Goal: Entertainment & Leisure: Browse casually

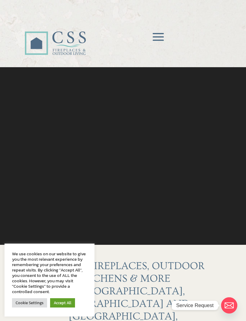
click at [161, 37] on span at bounding box center [158, 37] width 18 height 18
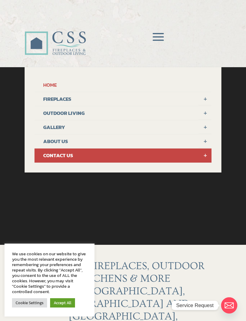
click at [55, 130] on link "GALLERY" at bounding box center [122, 127] width 177 height 14
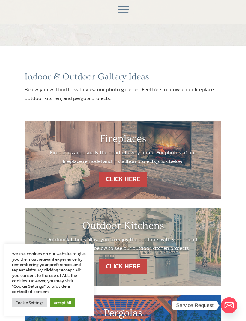
scroll to position [25, 0]
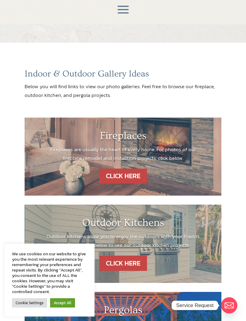
click at [123, 174] on link "CLICK HERE" at bounding box center [123, 175] width 48 height 15
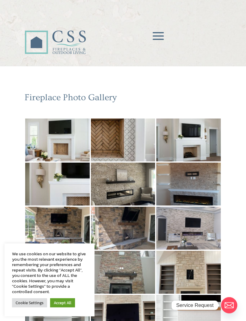
scroll to position [0, 0]
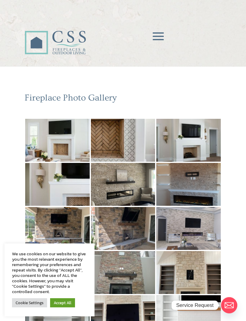
click at [200, 183] on img at bounding box center [188, 184] width 64 height 43
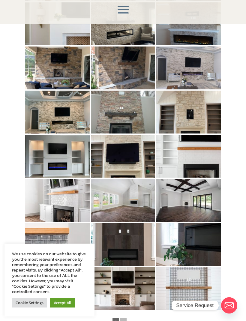
scroll to position [162, 0]
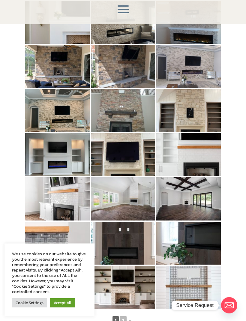
click at [135, 168] on img at bounding box center [123, 154] width 64 height 43
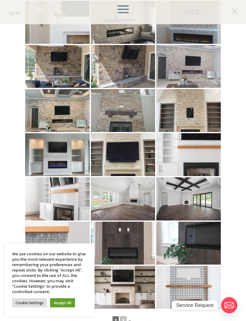
scroll to position [162, 0]
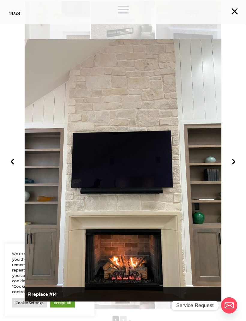
click at [236, 13] on button "×" at bounding box center [234, 11] width 13 height 13
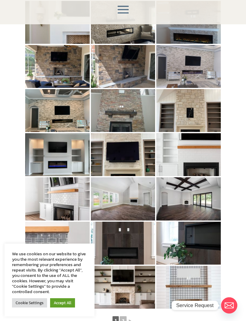
click at [67, 118] on img at bounding box center [57, 110] width 64 height 43
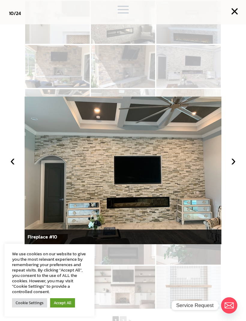
click at [235, 10] on button "×" at bounding box center [234, 11] width 13 height 13
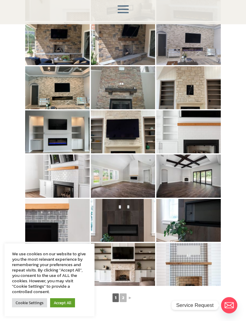
scroll to position [185, 0]
click at [136, 228] on img at bounding box center [123, 220] width 64 height 43
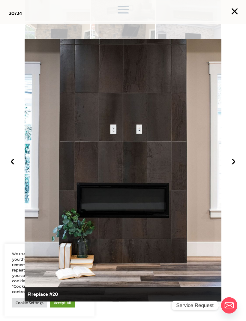
click at [236, 12] on button "×" at bounding box center [234, 11] width 13 height 13
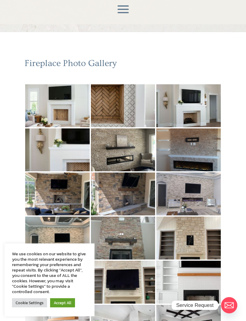
scroll to position [34, 0]
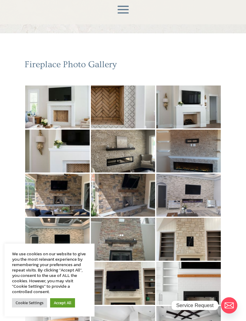
click at [140, 155] on img at bounding box center [123, 150] width 64 height 43
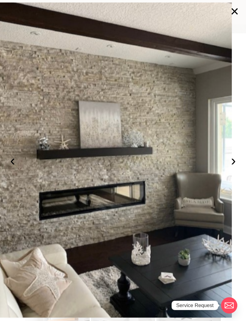
click at [236, 9] on button "×" at bounding box center [234, 11] width 13 height 13
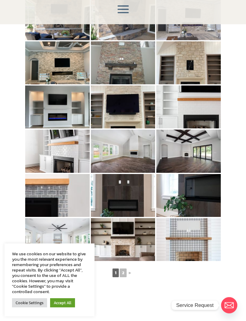
scroll to position [210, 0]
click at [65, 307] on link "Accept All" at bounding box center [62, 302] width 25 height 9
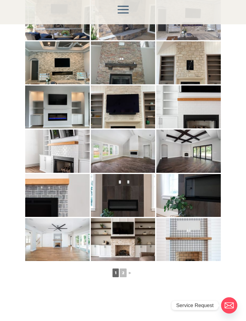
click at [126, 273] on link "2" at bounding box center [123, 272] width 7 height 9
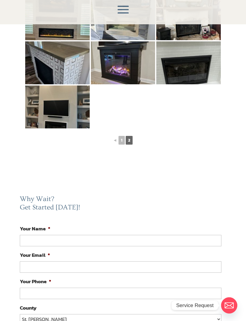
click at [66, 105] on img at bounding box center [57, 106] width 64 height 43
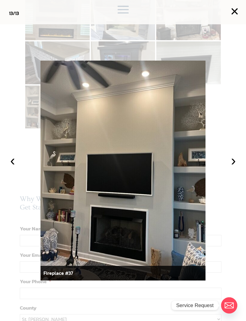
click at [235, 13] on button "×" at bounding box center [234, 11] width 13 height 13
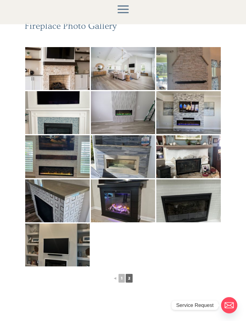
scroll to position [70, 0]
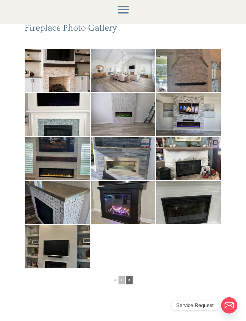
click at [65, 159] on img at bounding box center [57, 158] width 64 height 43
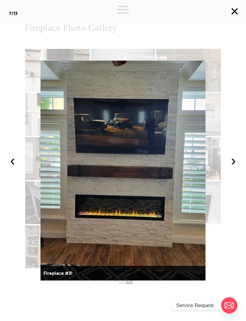
click at [12, 167] on button "‹" at bounding box center [12, 160] width 13 height 13
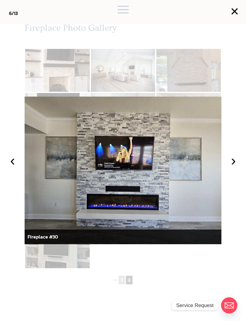
click at [232, 167] on button "›" at bounding box center [232, 160] width 13 height 13
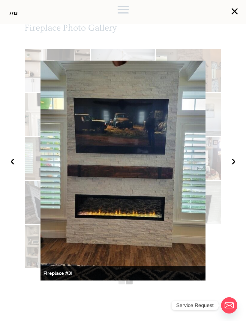
click at [235, 167] on button "›" at bounding box center [232, 160] width 13 height 13
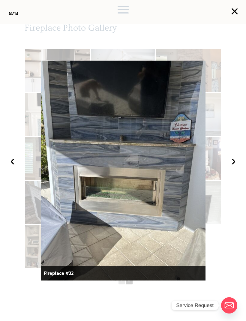
click at [231, 167] on button "›" at bounding box center [232, 160] width 13 height 13
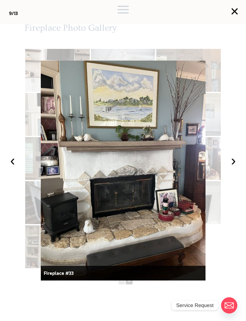
click at [13, 167] on button "‹" at bounding box center [12, 160] width 13 height 13
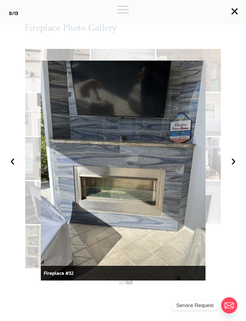
click at [11, 167] on button "‹" at bounding box center [12, 160] width 13 height 13
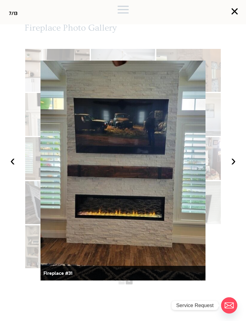
click at [10, 167] on button "‹" at bounding box center [12, 160] width 13 height 13
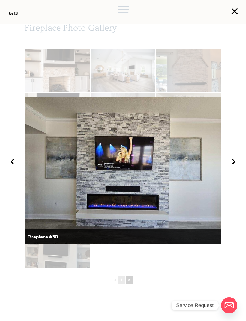
click at [10, 167] on button "‹" at bounding box center [12, 160] width 13 height 13
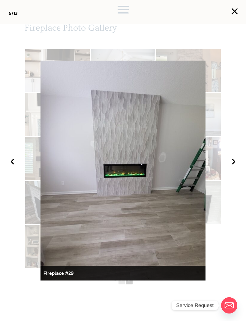
click at [9, 167] on button "‹" at bounding box center [12, 160] width 13 height 13
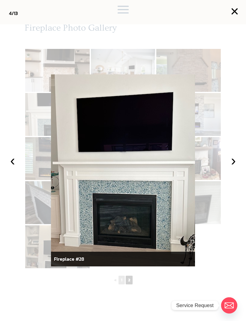
click at [12, 167] on button "‹" at bounding box center [12, 160] width 13 height 13
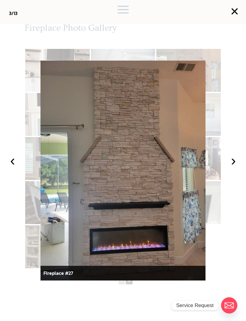
click at [12, 167] on button "‹" at bounding box center [12, 160] width 13 height 13
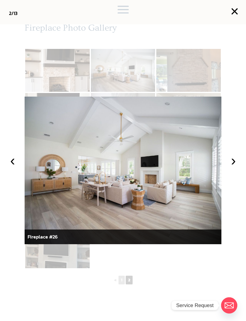
click at [12, 167] on button "‹" at bounding box center [12, 160] width 13 height 13
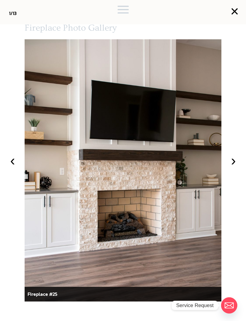
click at [12, 167] on button "‹" at bounding box center [12, 160] width 13 height 13
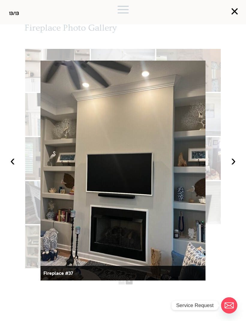
click at [11, 167] on button "‹" at bounding box center [12, 160] width 13 height 13
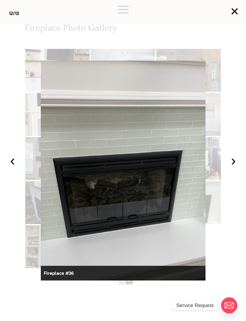
click at [12, 167] on button "‹" at bounding box center [12, 160] width 13 height 13
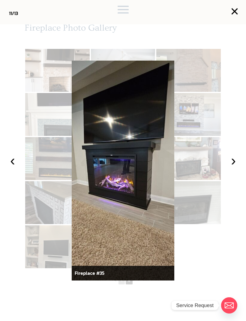
click at [9, 167] on button "‹" at bounding box center [12, 160] width 13 height 13
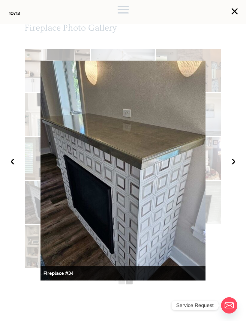
click at [9, 167] on button "‹" at bounding box center [12, 160] width 13 height 13
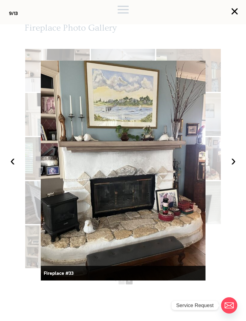
click at [9, 167] on button "‹" at bounding box center [12, 160] width 13 height 13
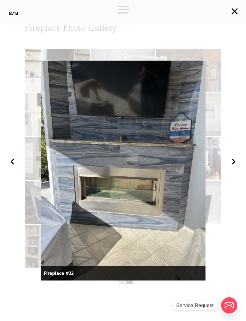
click at [11, 167] on button "‹" at bounding box center [12, 160] width 13 height 13
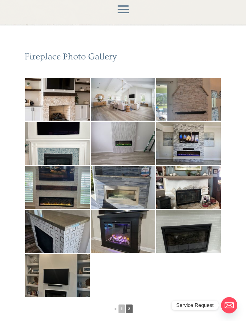
scroll to position [38, 0]
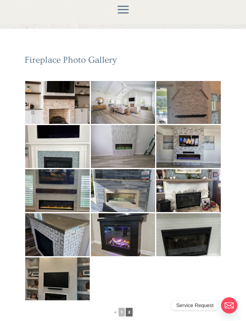
click at [132, 152] on img at bounding box center [123, 146] width 64 height 43
